Goal: Book appointment/travel/reservation

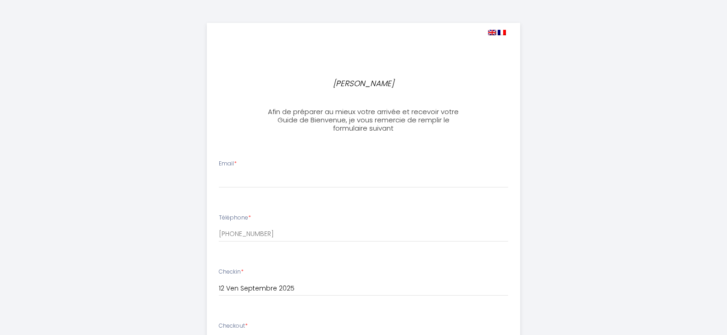
select select
click at [253, 168] on div "Email *" at bounding box center [363, 174] width 301 height 28
click at [253, 181] on input "Email *" at bounding box center [363, 179] width 289 height 17
type input "[EMAIL_ADDRESS][DOMAIN_NAME]"
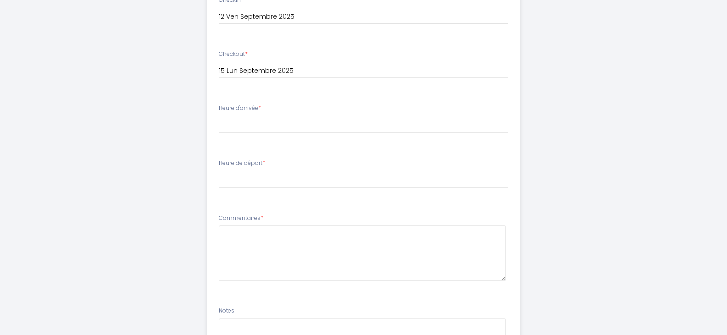
scroll to position [275, 0]
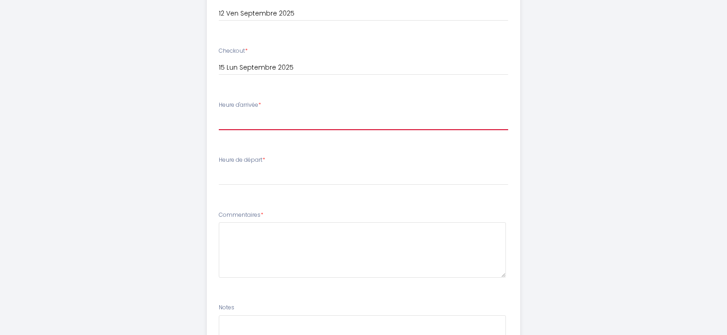
click at [253, 122] on select "17:00 17:30 18:00 18:30 19:00 19:30 20:00 20:30 21:00 21:30 22:00" at bounding box center [363, 121] width 289 height 17
select select "17:00"
click at [219, 113] on select "17:00 17:30 18:00 18:30 19:00 19:30 20:00 20:30 21:00 21:30 22:00" at bounding box center [363, 121] width 289 height 17
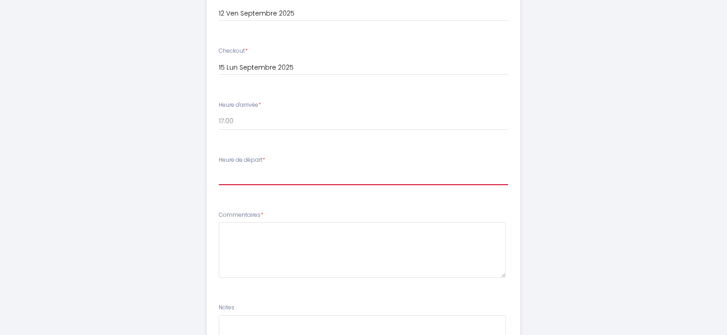
click at [247, 178] on select "00:00 00:30 01:00 01:30 02:00 02:30 03:00 03:30 04:00 04:30 05:00 05:30 06:00 0…" at bounding box center [363, 176] width 289 height 17
select select "12:00"
click at [219, 168] on select "00:00 00:30 01:00 01:30 02:00 02:30 03:00 03:30 04:00 04:30 05:00 05:30 06:00 0…" at bounding box center [363, 176] width 289 height 17
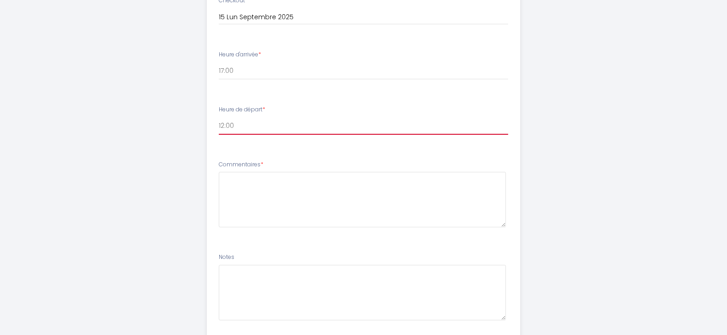
scroll to position [297, 0]
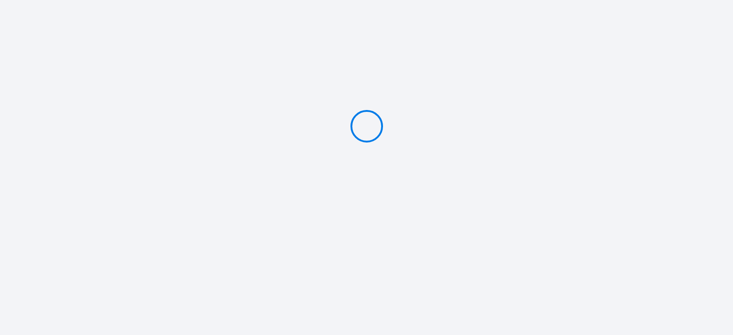
type input "Deposit 300 €"
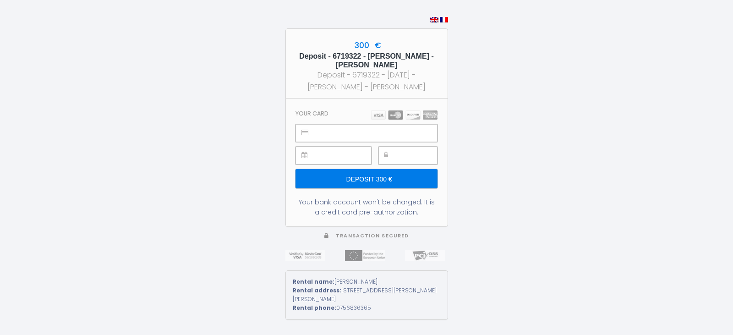
click at [378, 183] on input "Deposit 300 €" at bounding box center [367, 178] width 142 height 19
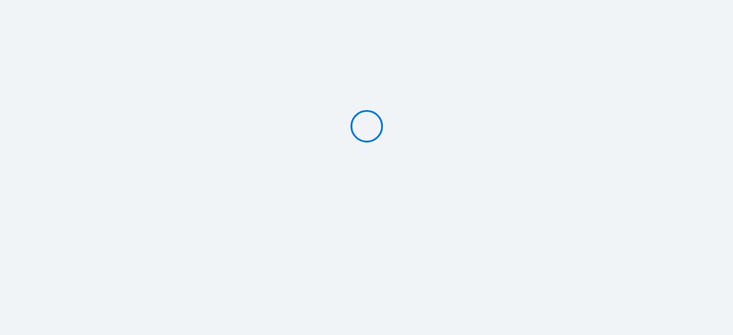
type input "Deposit 300 €"
